Goal: Task Accomplishment & Management: Use online tool/utility

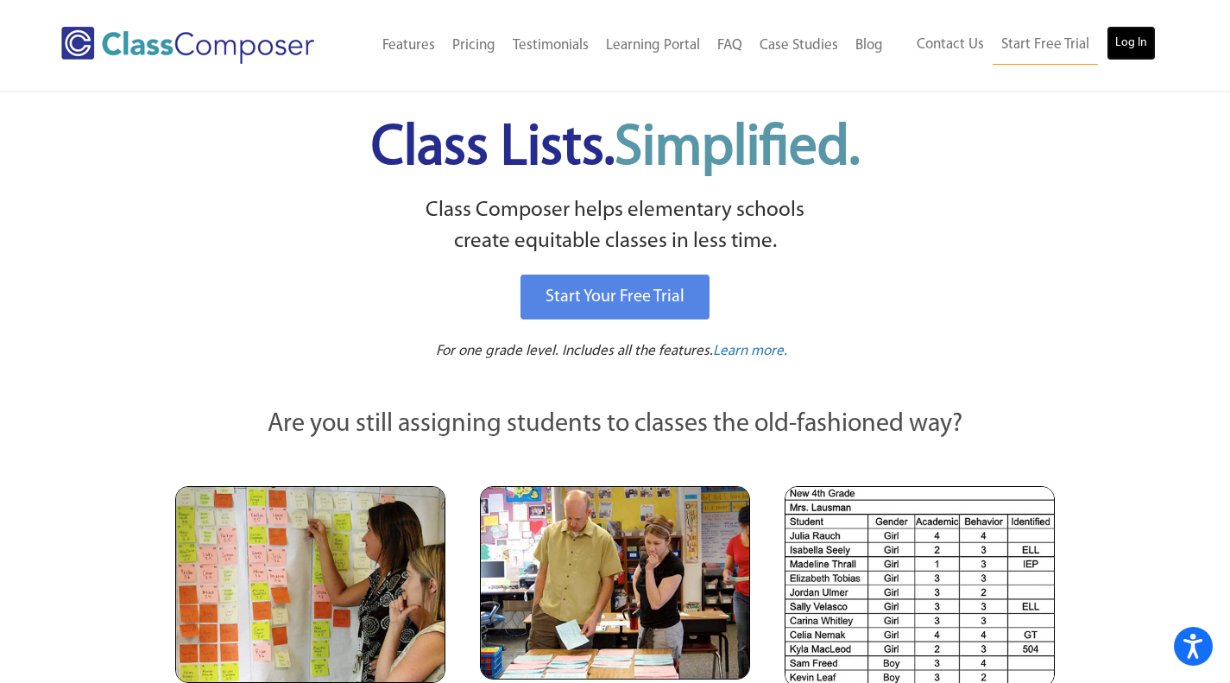
click at [1130, 37] on link "Log In" at bounding box center [1131, 43] width 49 height 35
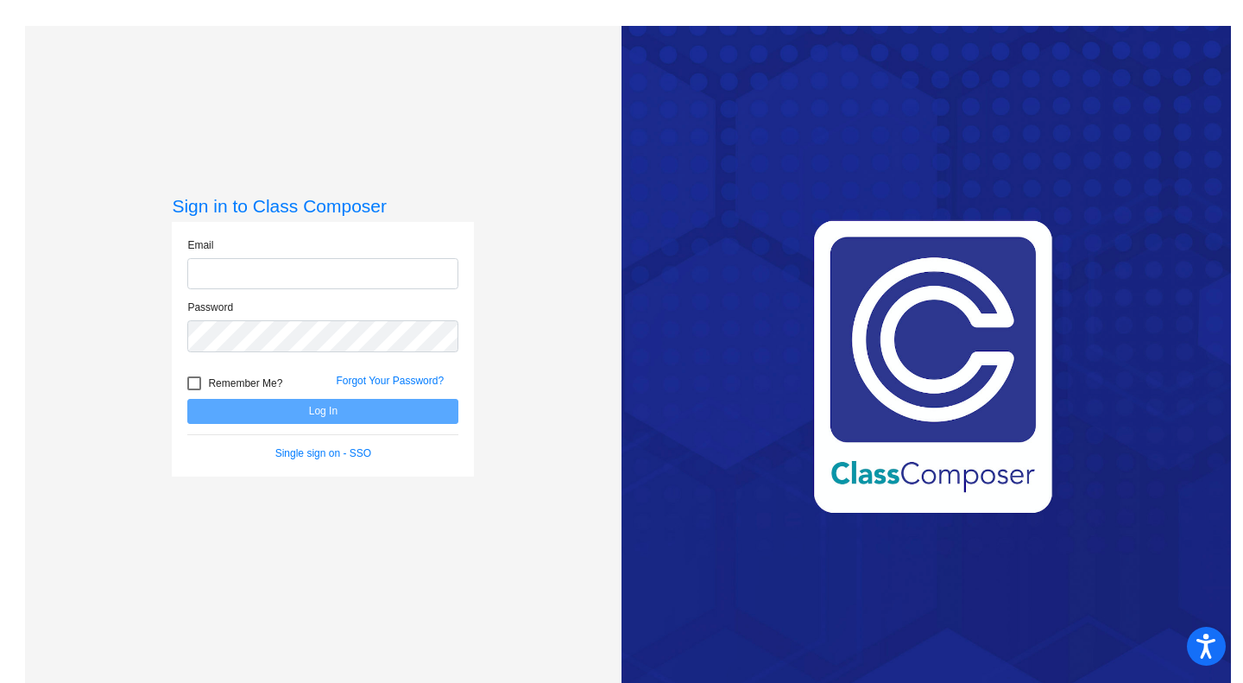
type input "sgutierrez@hobart.k12.in.us"
click at [326, 408] on button "Log In" at bounding box center [322, 411] width 271 height 25
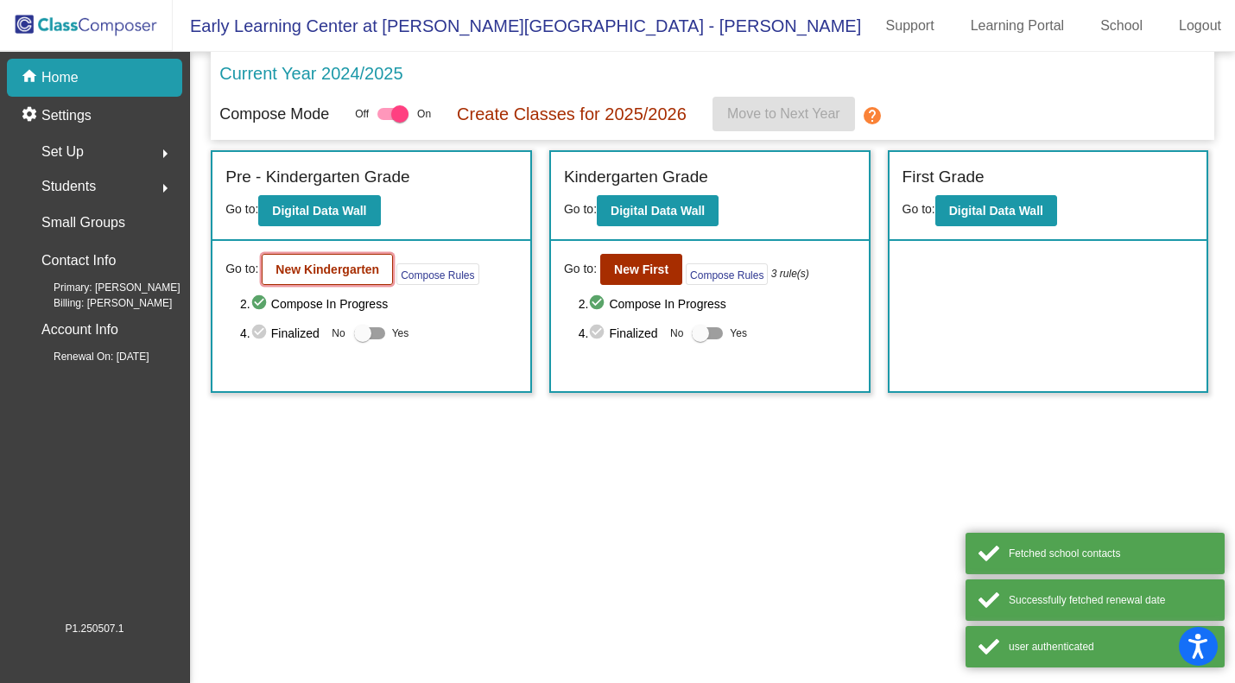
click at [333, 278] on button "New Kindergarten" at bounding box center [327, 269] width 131 height 31
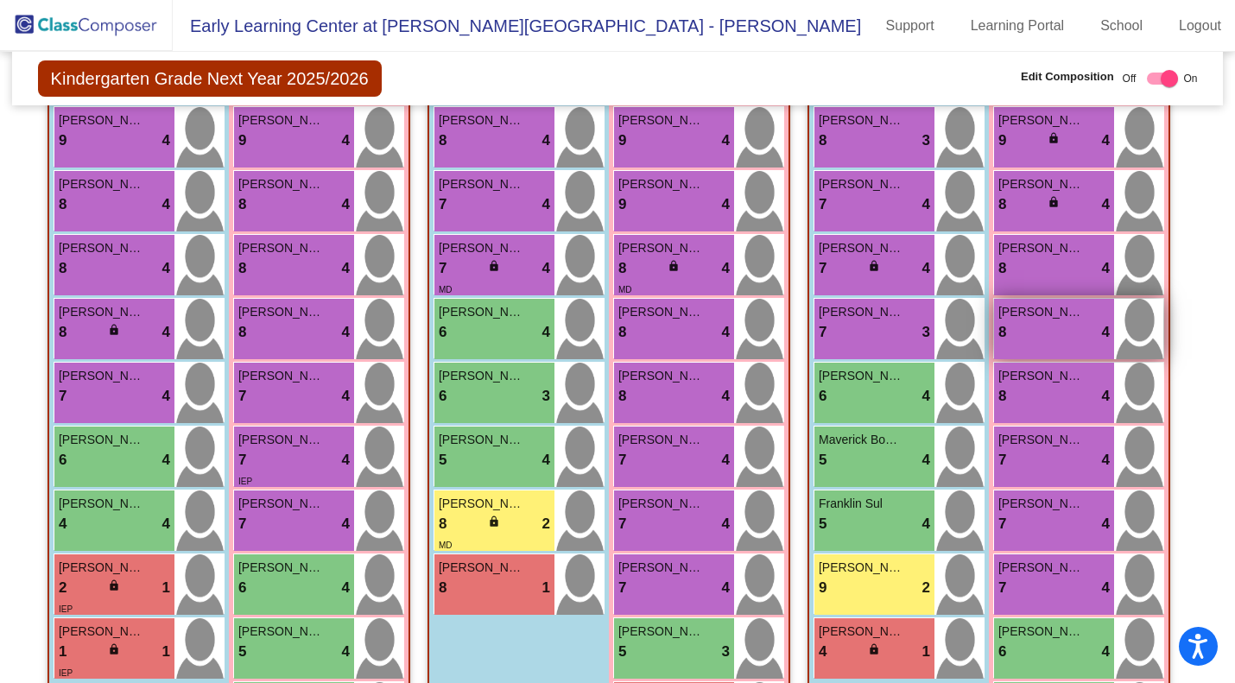
scroll to position [1554, 0]
